Goal: Complete application form: Complete application form

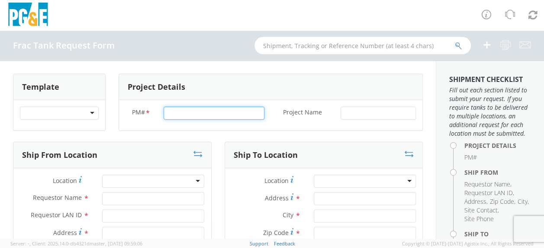
click at [182, 111] on input "PM# *" at bounding box center [214, 113] width 101 height 13
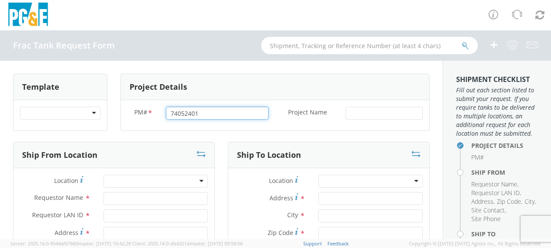
type input "74052401"
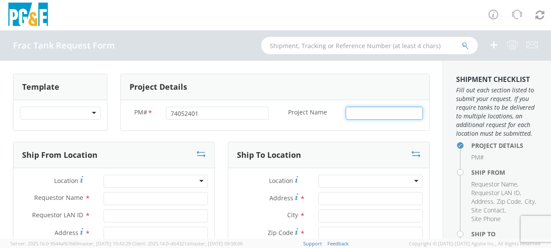
click at [349, 111] on input "Project Name *" at bounding box center [384, 113] width 77 height 13
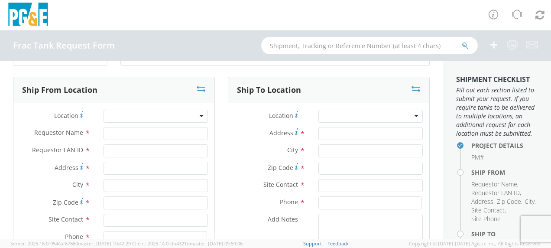
scroll to position [87, 0]
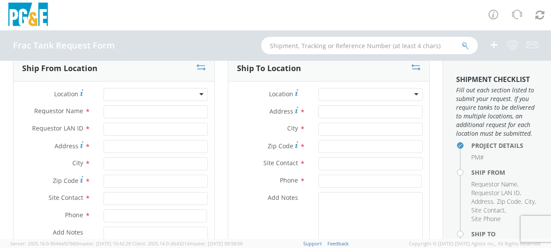
type input "[GEOGRAPHIC_DATA]"
click at [138, 111] on input "Requestor Name *" at bounding box center [156, 111] width 104 height 13
type input "[PERSON_NAME]"
click at [114, 130] on input "Requestor LAN ID *" at bounding box center [156, 129] width 104 height 13
type input "tahj"
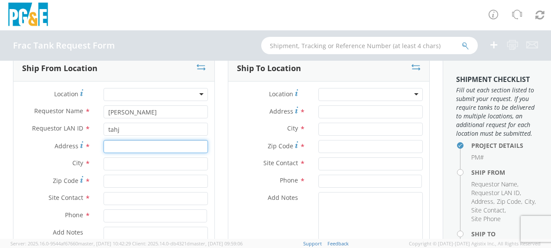
click at [110, 144] on input "Address *" at bounding box center [156, 146] width 104 height 13
type input "[STREET_ADDRESS][PERSON_NAME]"
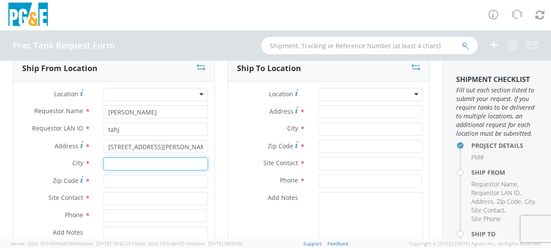
click at [107, 163] on input "text" at bounding box center [156, 163] width 104 height 13
type input "Gustine"
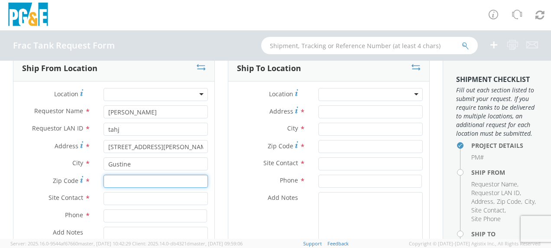
drag, startPoint x: 125, startPoint y: 178, endPoint x: 124, endPoint y: 183, distance: 4.8
click at [124, 183] on input "Zip Code *" at bounding box center [156, 181] width 104 height 13
type input "95332"
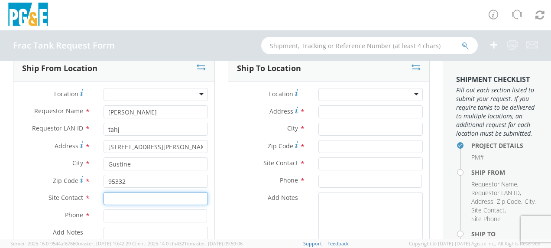
click at [121, 199] on input "text" at bounding box center [156, 198] width 104 height 13
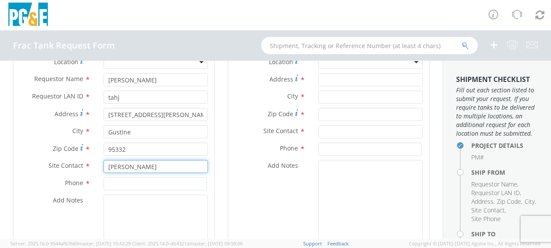
scroll to position [130, 0]
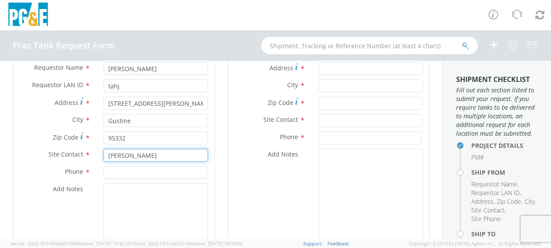
type input "[PERSON_NAME]"
click at [117, 170] on input at bounding box center [156, 172] width 104 height 13
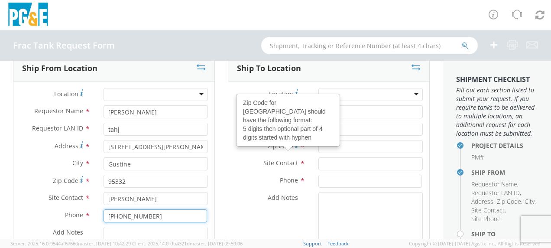
scroll to position [43, 0]
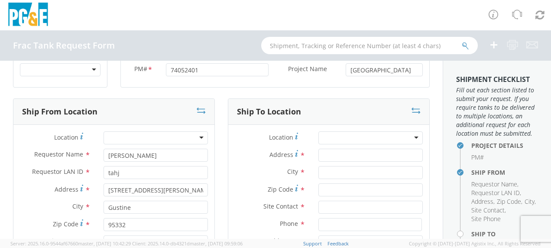
type input "[PHONE_NUMBER]"
click at [341, 157] on input "Address *" at bounding box center [370, 155] width 104 height 13
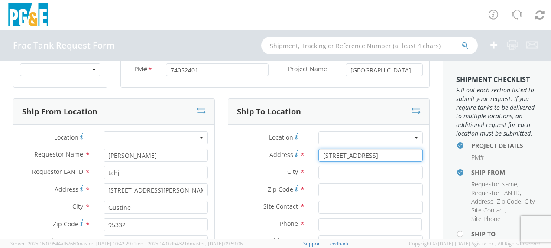
type input "[STREET_ADDRESS]"
click at [336, 172] on input "text" at bounding box center [370, 172] width 104 height 13
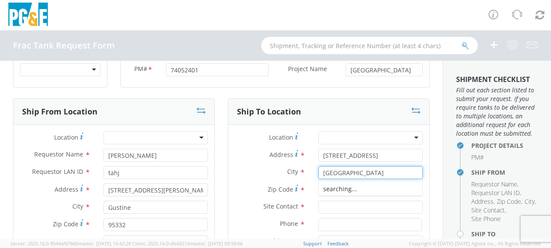
type input "[GEOGRAPHIC_DATA]"
click at [285, 192] on span "Zip Code" at bounding box center [281, 189] width 26 height 8
click at [318, 192] on input "Zip Code *" at bounding box center [370, 189] width 104 height 13
type input "94568"
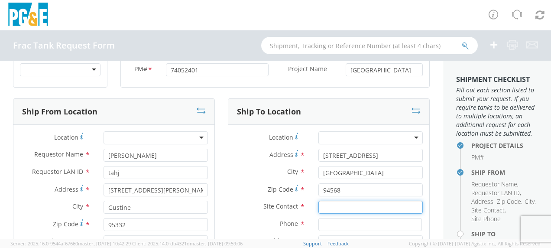
click at [325, 207] on input "text" at bounding box center [370, 207] width 104 height 13
type input "[PERSON_NAME]"
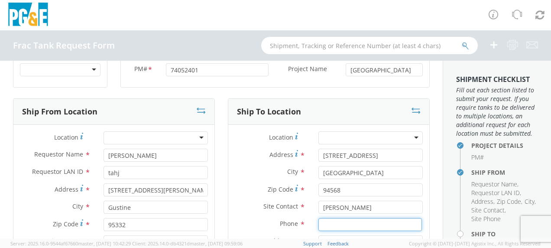
click at [323, 223] on input at bounding box center [370, 224] width 104 height 13
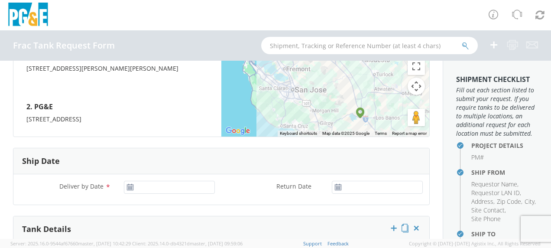
scroll to position [433, 0]
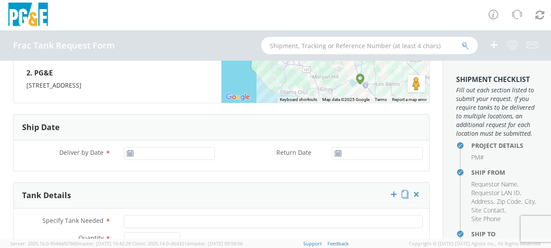
type input "[PHONE_NUMBER]"
click at [160, 149] on input "[DATE]" at bounding box center [169, 153] width 91 height 13
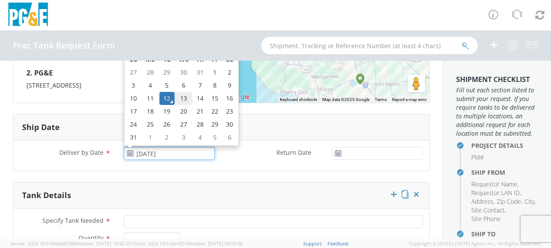
click at [181, 95] on td "13" at bounding box center [184, 98] width 18 height 13
type input "[DATE]"
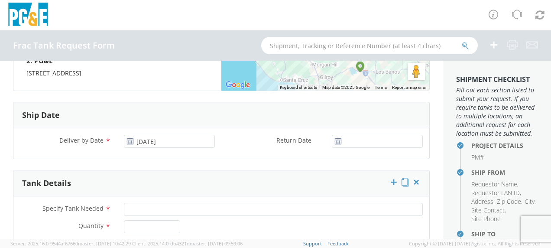
scroll to position [476, 0]
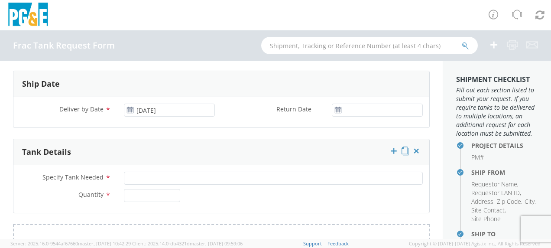
click at [140, 184] on div "Specify Tank Needed *" at bounding box center [221, 179] width 416 height 17
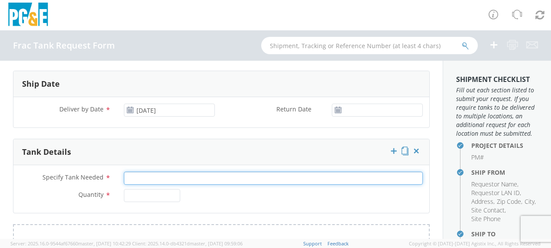
click at [143, 177] on input "Specify Tank Needed *" at bounding box center [273, 177] width 299 height 13
type input "20K Single Wall"
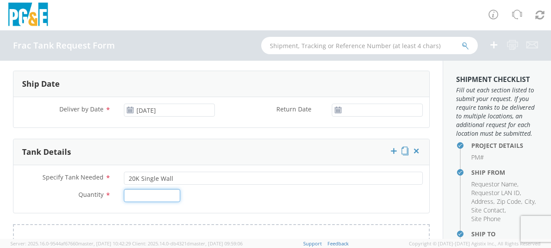
click at [134, 194] on input "Quantity *" at bounding box center [152, 195] width 56 height 13
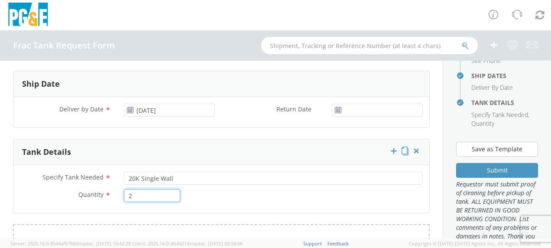
scroll to position [217, 0]
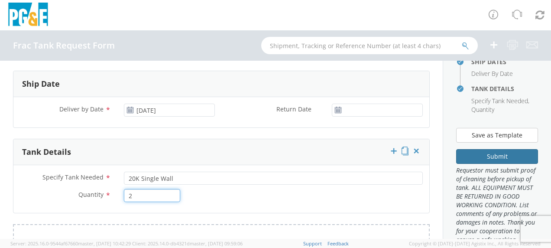
type input "2"
click at [477, 164] on button "Submit" at bounding box center [497, 156] width 82 height 15
